Goal: Information Seeking & Learning: Check status

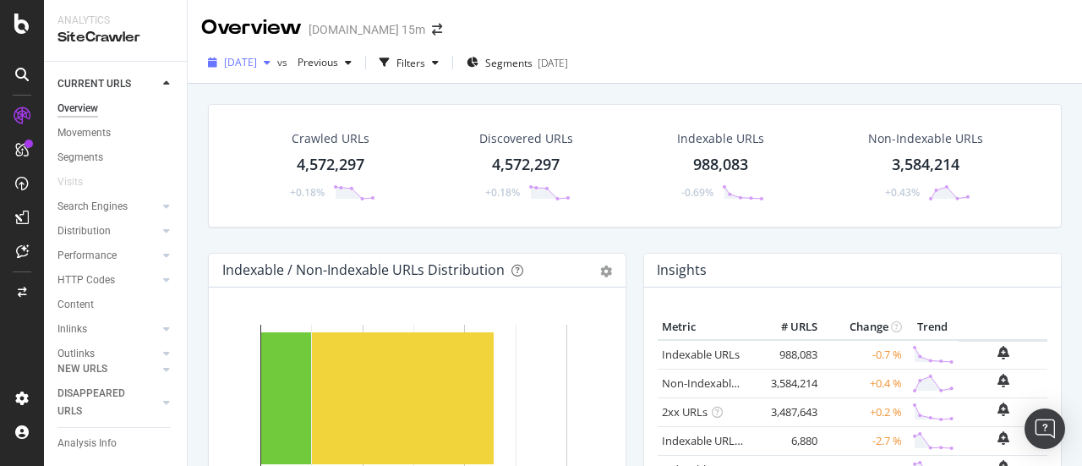
click at [277, 63] on div "button" at bounding box center [267, 62] width 20 height 10
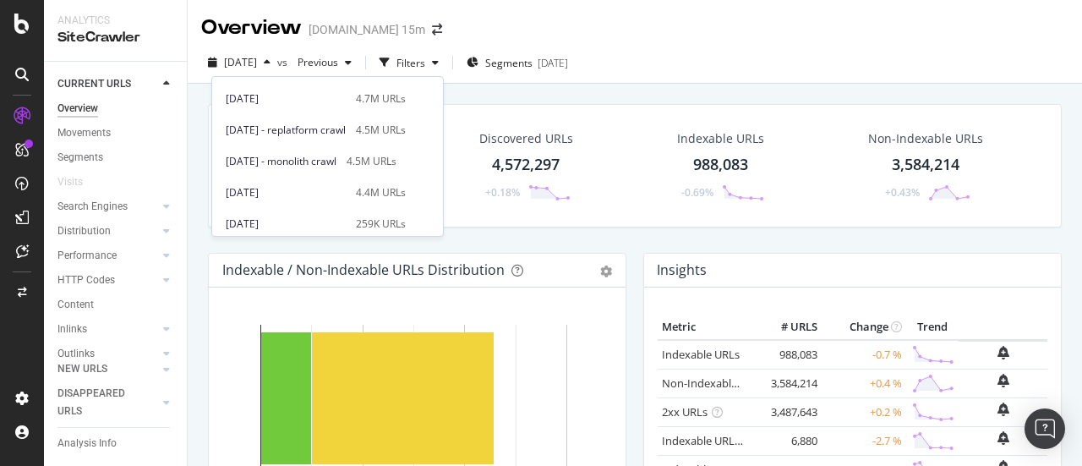
scroll to position [144, 0]
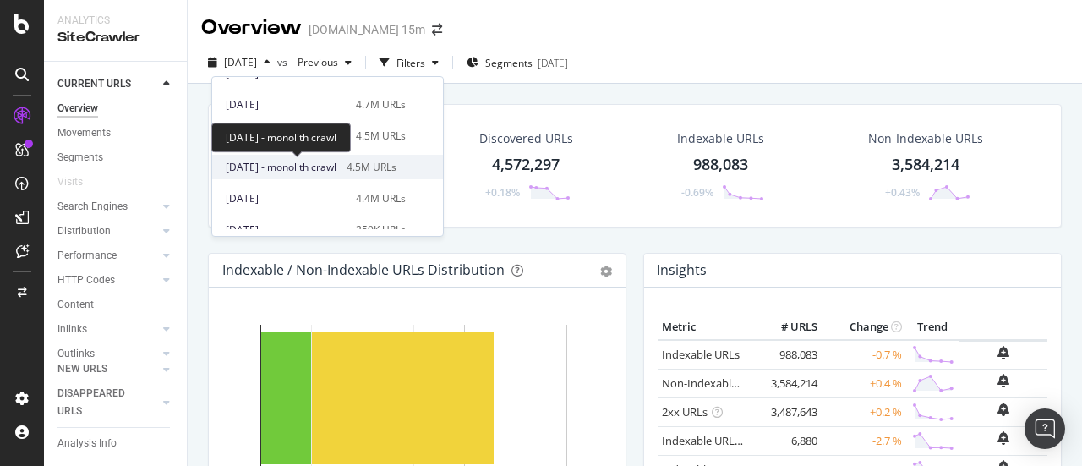
click at [335, 167] on span "[DATE] - monolith crawl" at bounding box center [281, 167] width 111 height 15
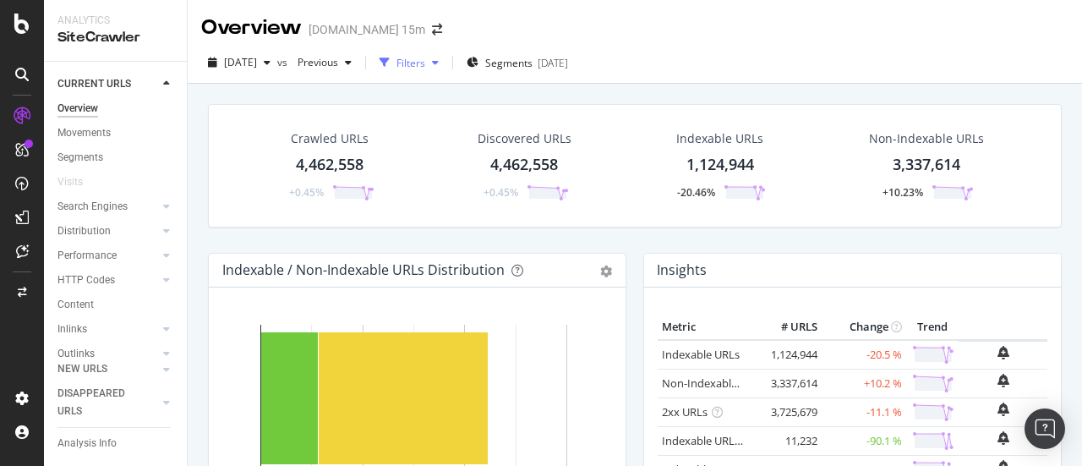
click at [425, 68] on div "Filters" at bounding box center [411, 63] width 29 height 14
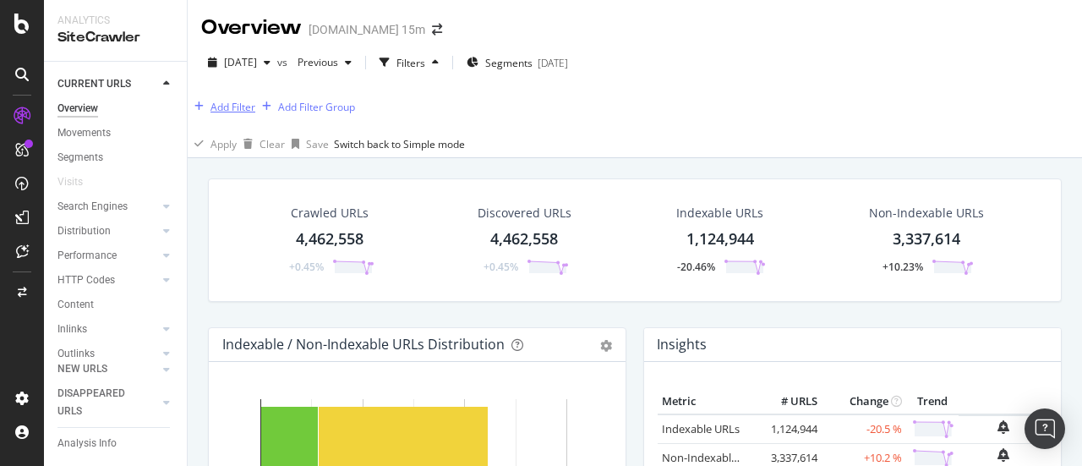
click at [238, 111] on div "Add Filter" at bounding box center [233, 107] width 45 height 14
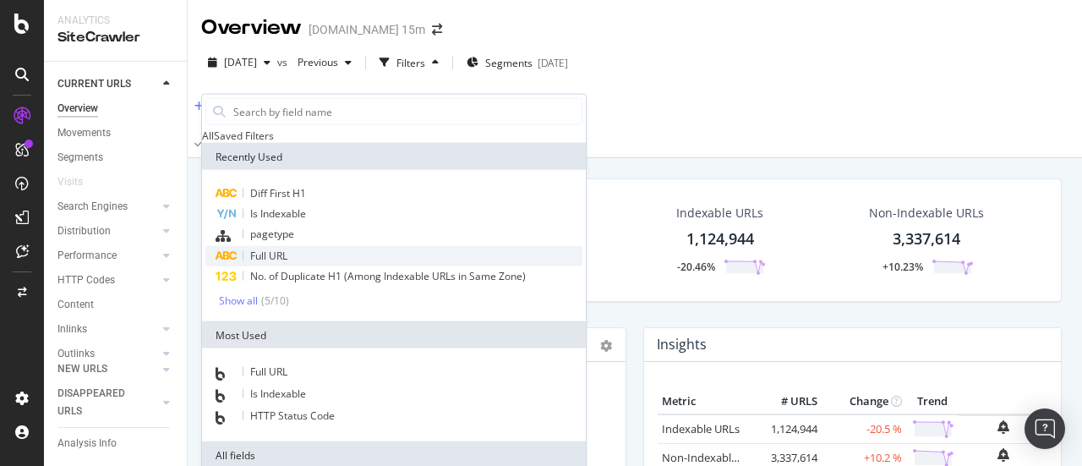
click at [298, 266] on div "Full URL" at bounding box center [393, 256] width 377 height 20
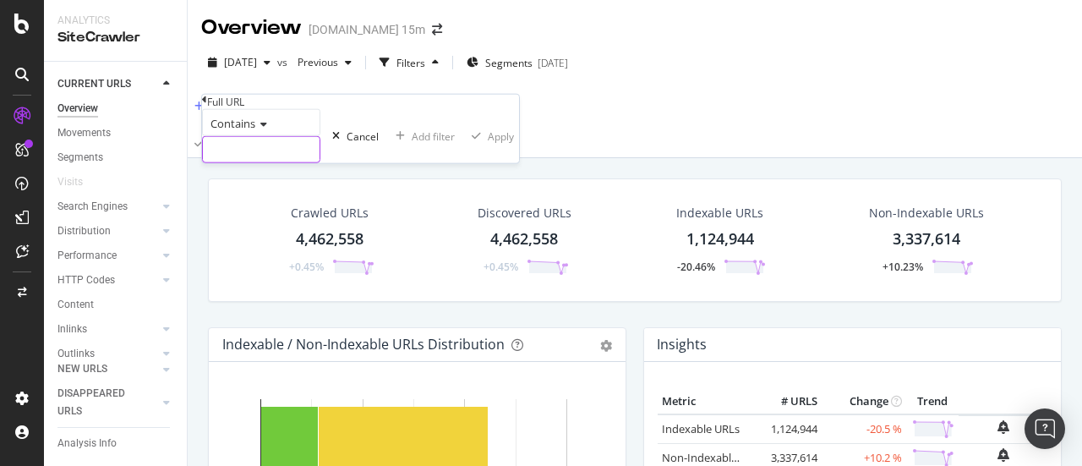
click at [306, 162] on input "text" at bounding box center [261, 149] width 117 height 25
paste input "[URL][DOMAIN_NAME]"
type input "[URL][DOMAIN_NAME]"
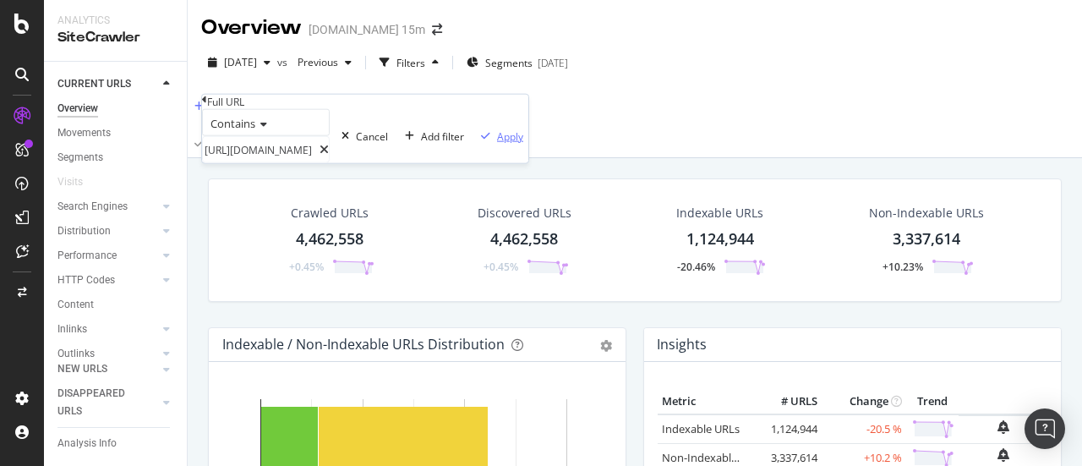
click at [497, 143] on div "Apply" at bounding box center [510, 136] width 26 height 14
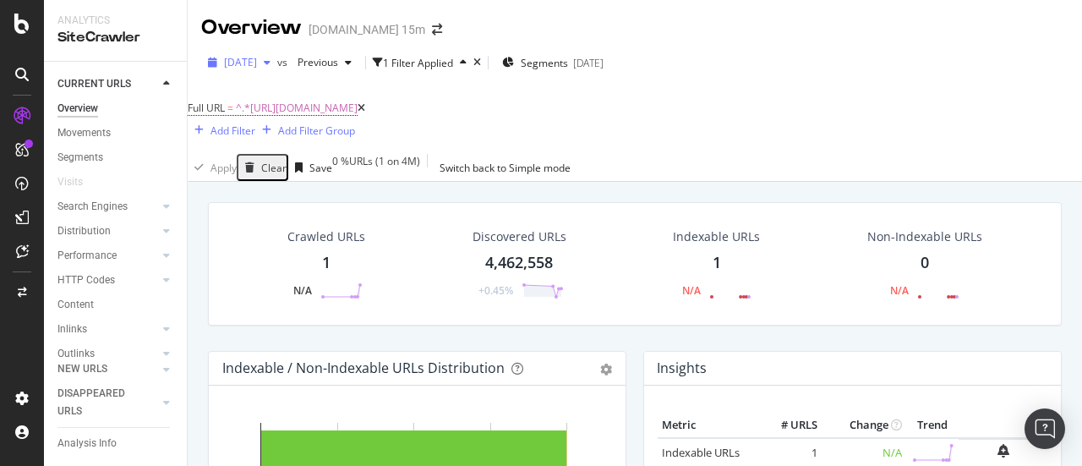
click at [257, 62] on span "[DATE]" at bounding box center [240, 62] width 33 height 14
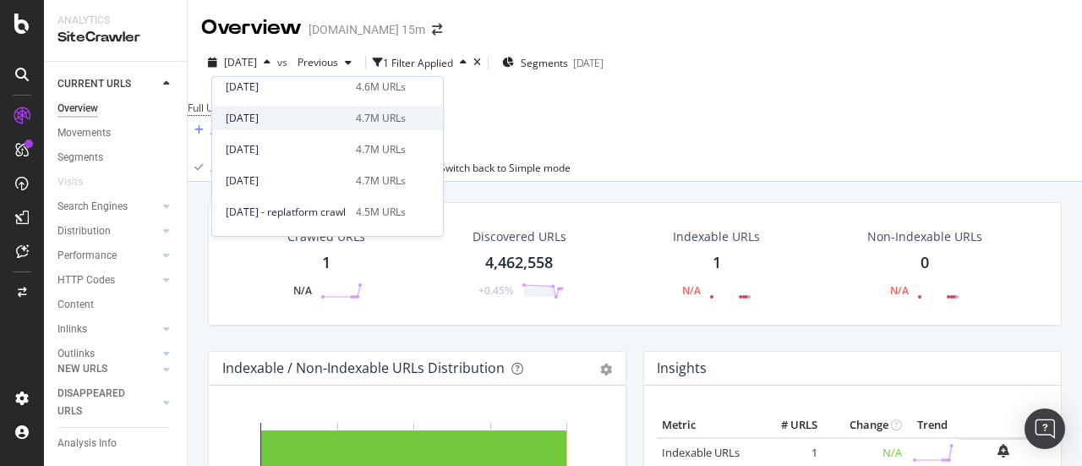
scroll to position [70, 0]
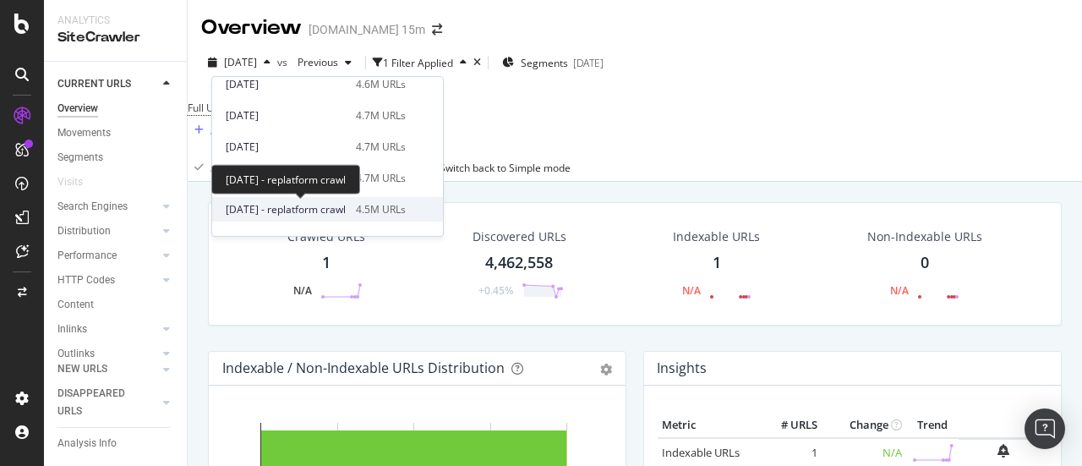
click at [340, 204] on span "[DATE] - replatform crawl" at bounding box center [286, 209] width 120 height 15
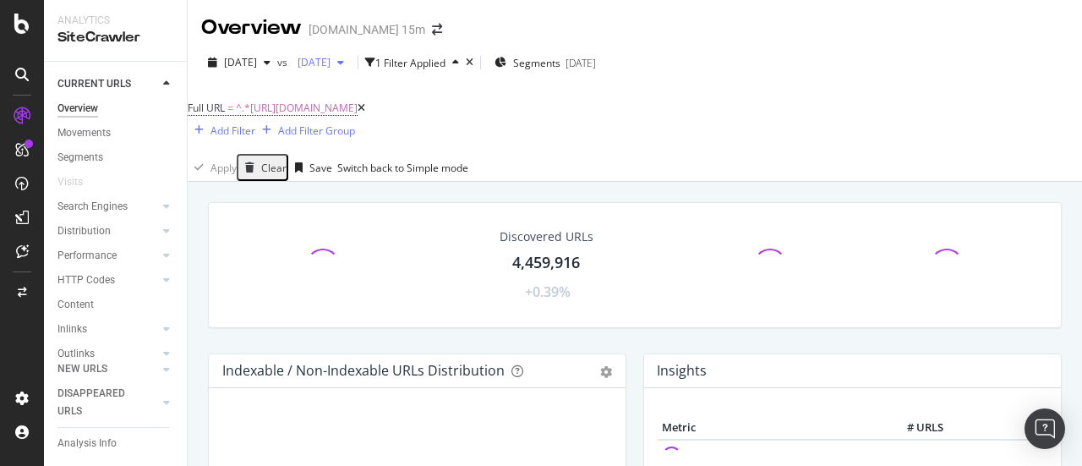
click at [344, 57] on icon "button" at bounding box center [340, 62] width 7 height 10
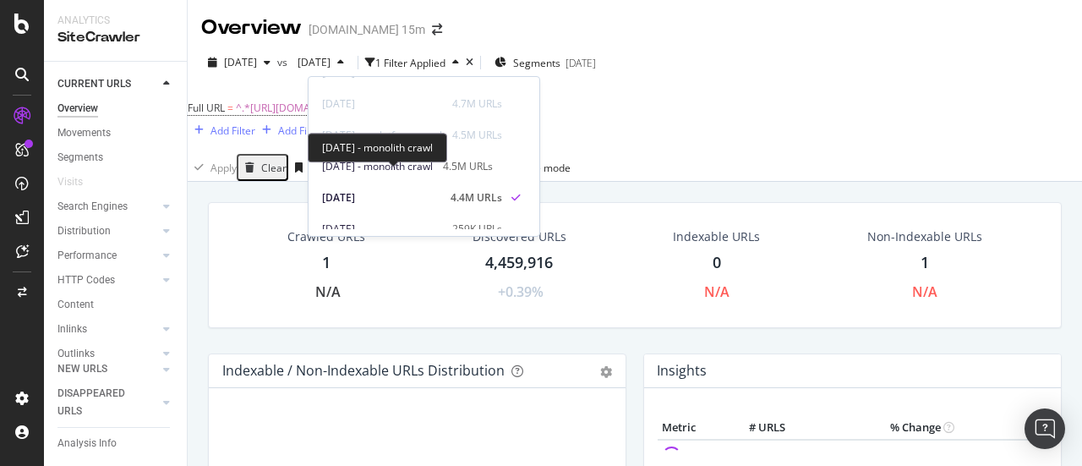
scroll to position [129, 0]
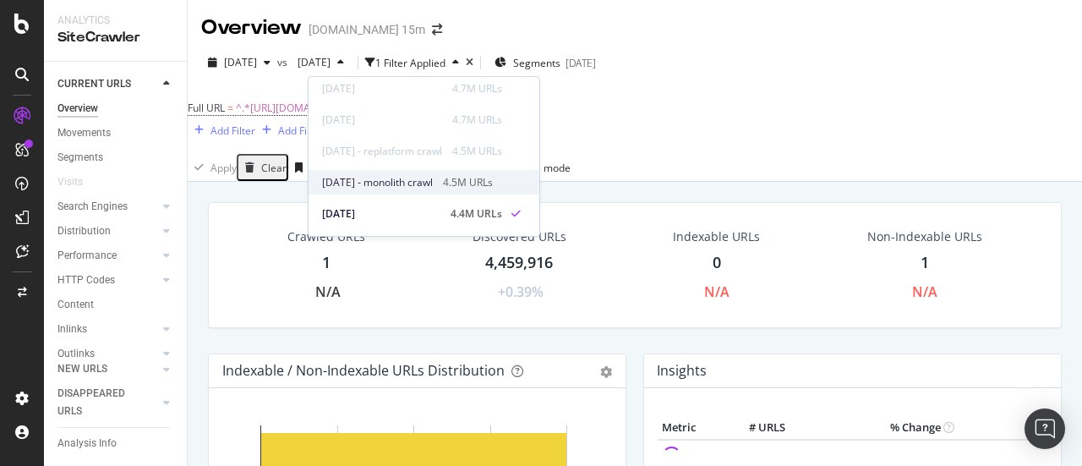
click at [474, 185] on div "[DATE] - monolith crawl 4.5M URLs" at bounding box center [412, 182] width 180 height 15
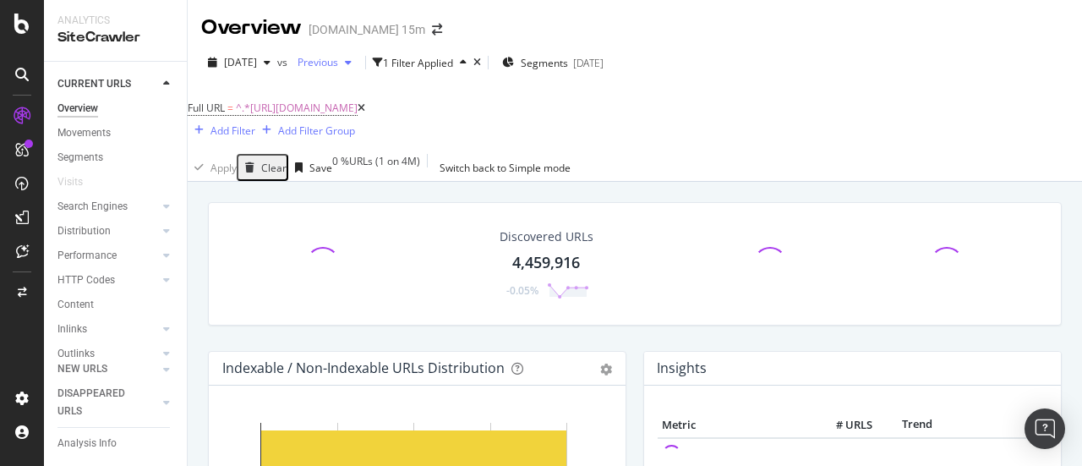
click at [338, 63] on span "Previous" at bounding box center [314, 62] width 47 height 14
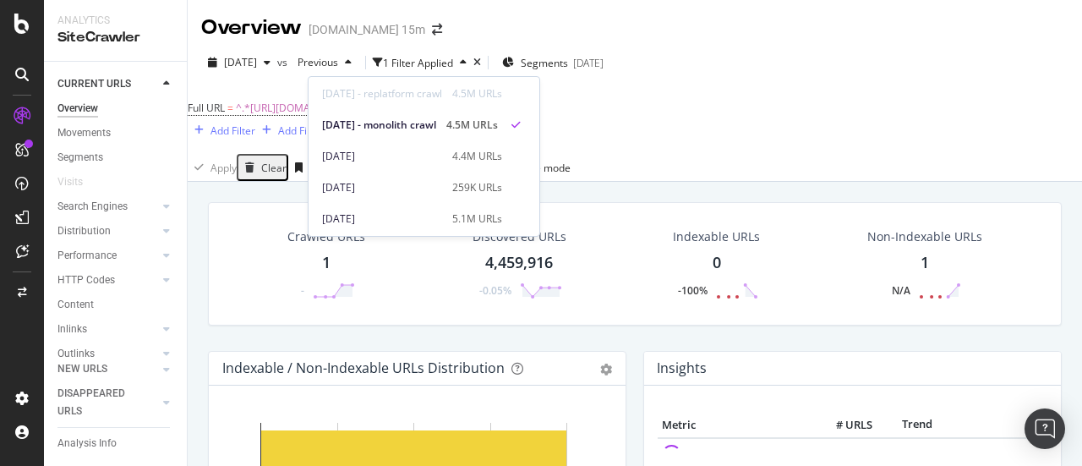
scroll to position [187, 0]
click at [835, 81] on div "[DATE] vs Previous 1 Filter Applied Segments [DATE]" at bounding box center [635, 66] width 895 height 34
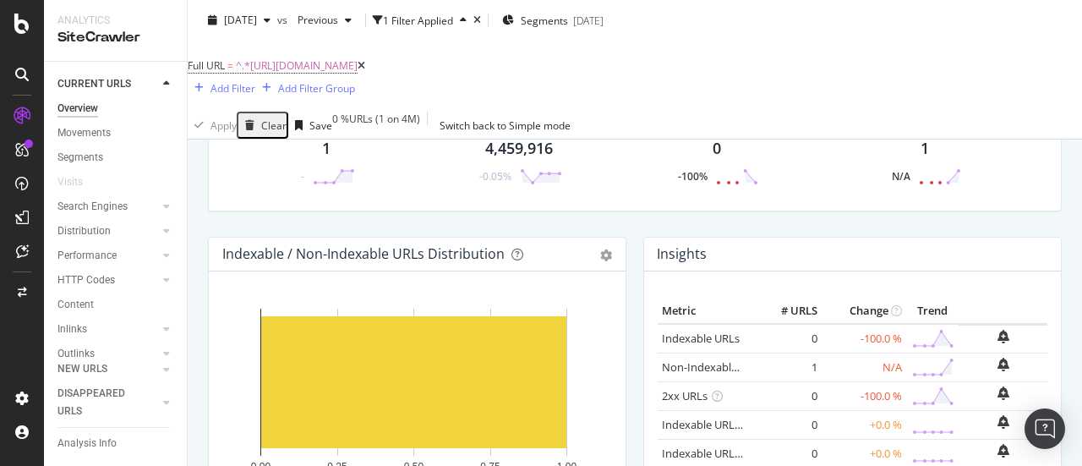
scroll to position [120, 0]
